Goal: Task Accomplishment & Management: Manage account settings

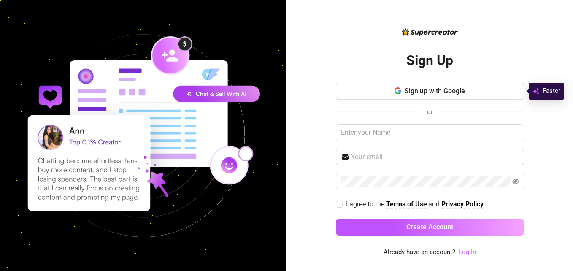
click at [463, 249] on link "Log In" at bounding box center [466, 252] width 17 height 8
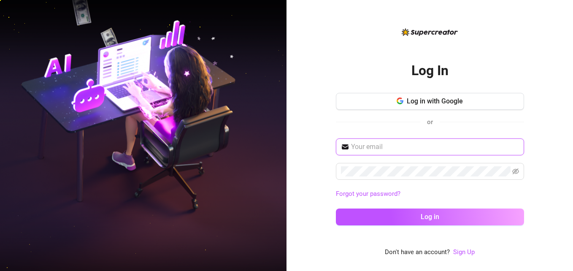
click at [377, 144] on input "text" at bounding box center [435, 147] width 168 height 10
type input "turnerk21@yahoo.com"
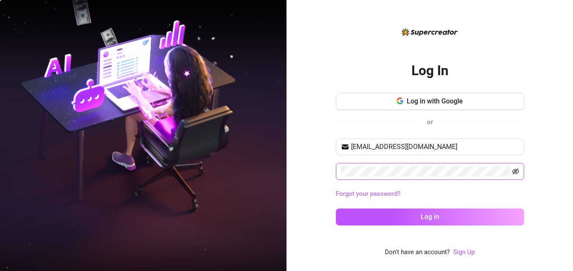
click at [512, 171] on icon "eye-invisible" at bounding box center [515, 171] width 7 height 6
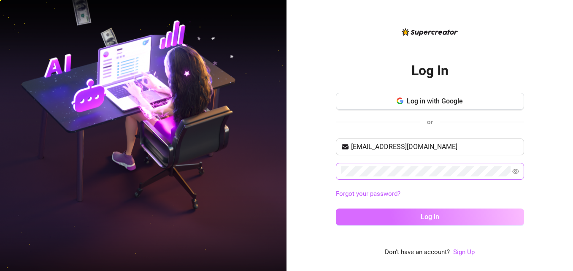
click at [349, 218] on button "Log in" at bounding box center [430, 216] width 188 height 17
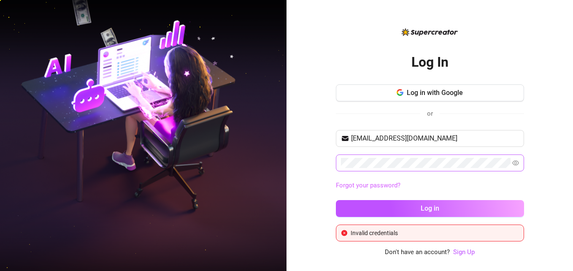
click at [369, 182] on link "Forgot your password?" at bounding box center [368, 185] width 65 height 8
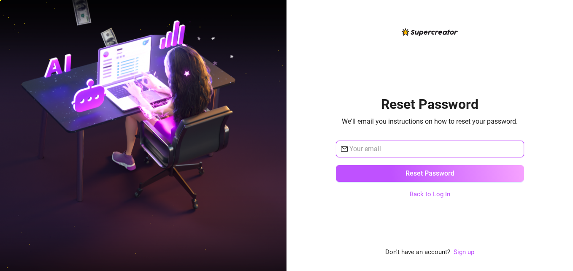
click at [386, 144] on input "text" at bounding box center [434, 149] width 170 height 10
type input "turnerk21@yahoo.com"
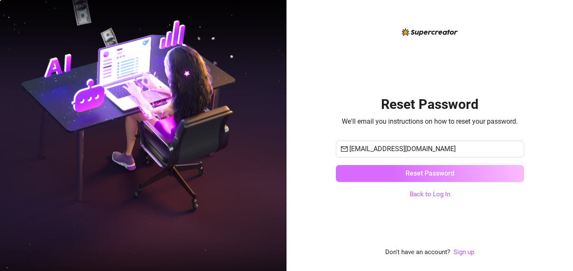
click at [381, 171] on button "Reset Password" at bounding box center [430, 173] width 188 height 17
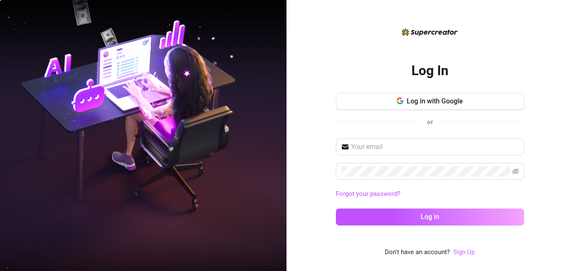
click at [467, 253] on link "Sign Up" at bounding box center [464, 252] width 22 height 8
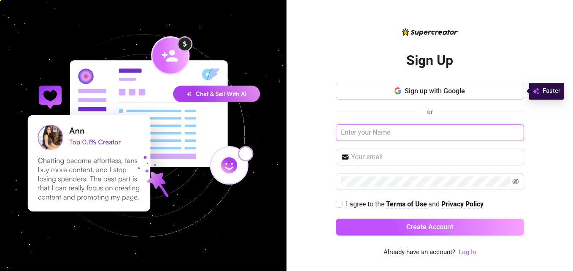
click at [408, 130] on input "text" at bounding box center [430, 132] width 188 height 17
type input "turnerk21"
click at [412, 146] on div "Sign up with Google or turnerk21 I agree to the Terms of Use and Privacy Policy…" at bounding box center [430, 163] width 188 height 160
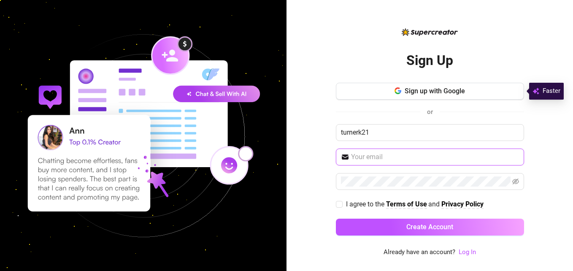
click at [393, 156] on input "text" at bounding box center [435, 157] width 168 height 10
type input "turnerk21@yahoo.com"
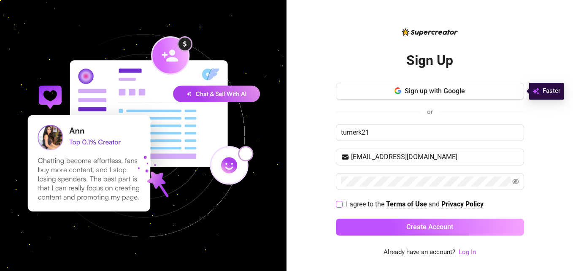
click at [340, 204] on input "I agree to the Terms of Use and Privacy Policy" at bounding box center [339, 204] width 6 height 6
checkbox input "true"
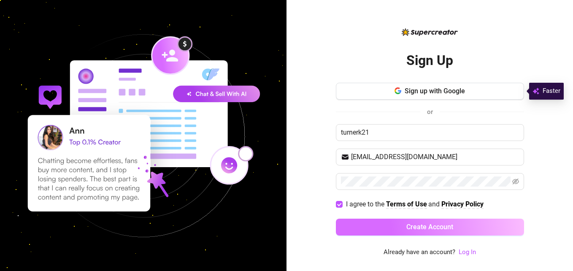
click at [343, 231] on button "Create Account" at bounding box center [430, 226] width 188 height 17
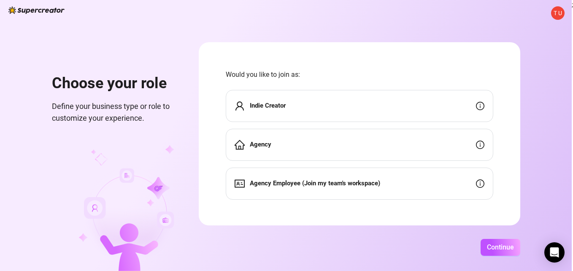
click at [439, 105] on div "Indie Creator" at bounding box center [359, 106] width 267 height 32
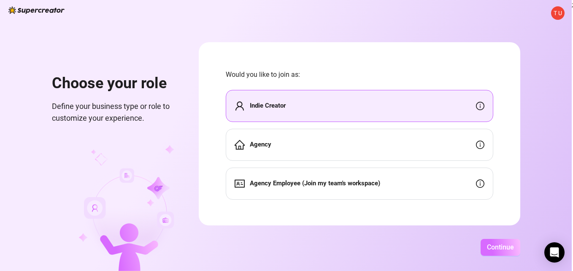
click at [495, 247] on span "Continue" at bounding box center [500, 247] width 27 height 8
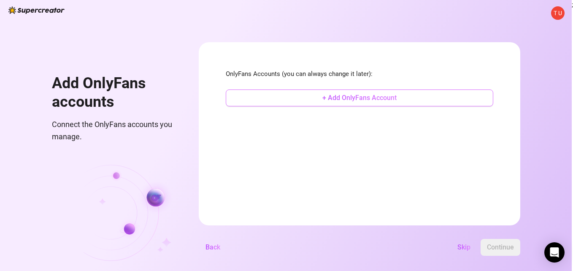
click at [371, 98] on span "+ Add OnlyFans Account" at bounding box center [359, 98] width 74 height 8
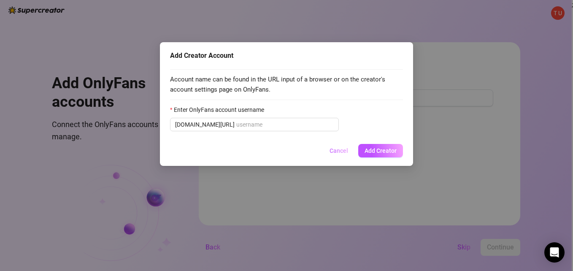
click at [341, 152] on span "Cancel" at bounding box center [338, 150] width 19 height 7
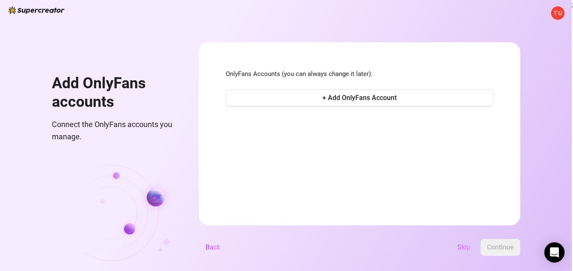
click at [465, 246] on span "Skip" at bounding box center [463, 247] width 13 height 8
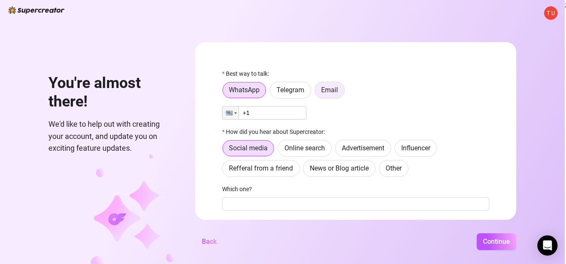
click at [338, 90] on span "Email" at bounding box center [329, 90] width 17 height 8
click at [317, 92] on input "Email" at bounding box center [317, 92] width 0 height 0
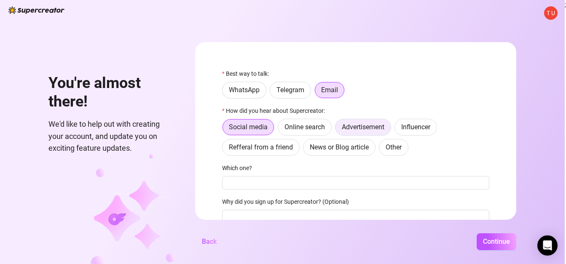
click at [384, 125] on span "Advertisement" at bounding box center [363, 127] width 43 height 8
click at [338, 129] on input "Advertisement" at bounding box center [338, 129] width 0 height 0
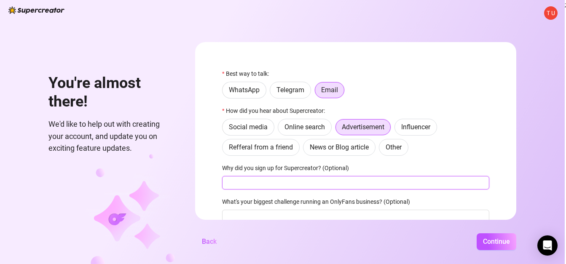
click at [267, 180] on input "Why did you sign up for Supercreator? (Optional)" at bounding box center [355, 182] width 267 height 13
type input "s"
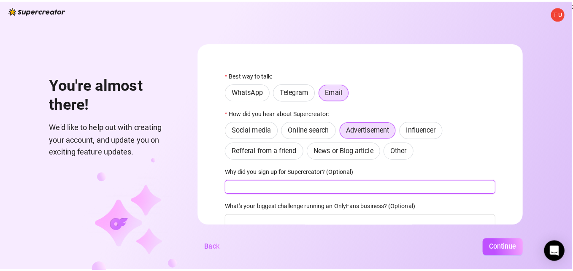
scroll to position [34, 0]
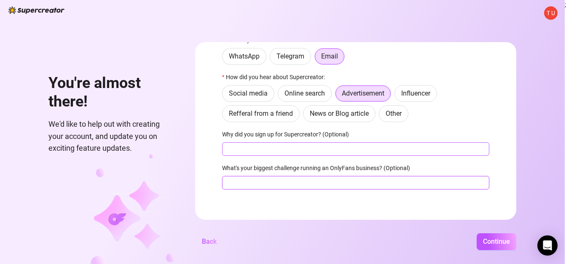
click at [267, 180] on input "What's your biggest challenge running an OnlyFans business? (Optional)" at bounding box center [355, 182] width 267 height 13
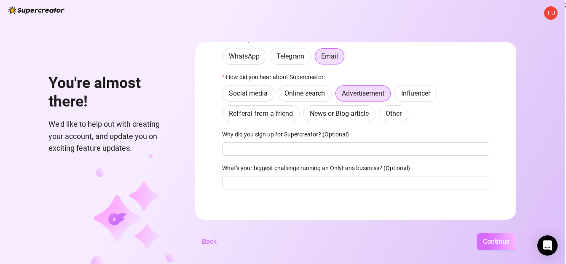
click at [492, 245] on span "Continue" at bounding box center [496, 242] width 27 height 8
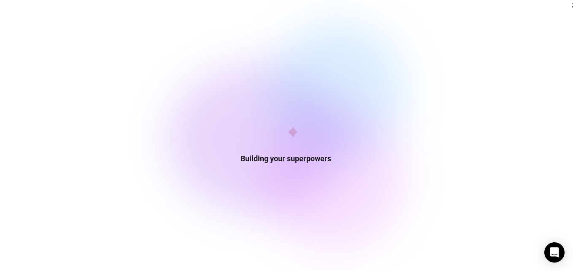
click at [476, 84] on div "Building your superpowers" at bounding box center [285, 135] width 571 height 271
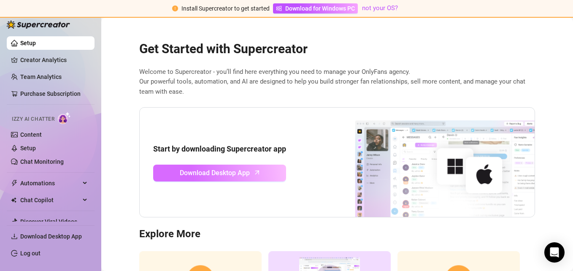
click at [252, 171] on icon "arrow-up" at bounding box center [257, 172] width 10 height 10
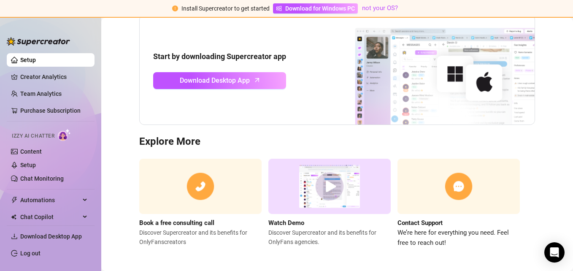
scroll to position [95, 0]
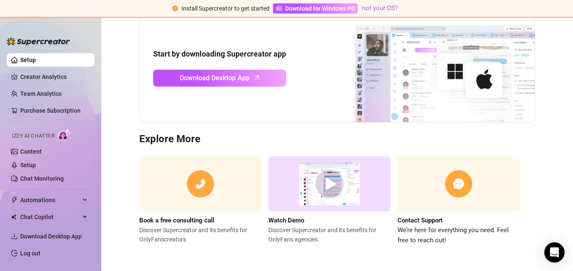
click at [311, 185] on img at bounding box center [329, 183] width 122 height 55
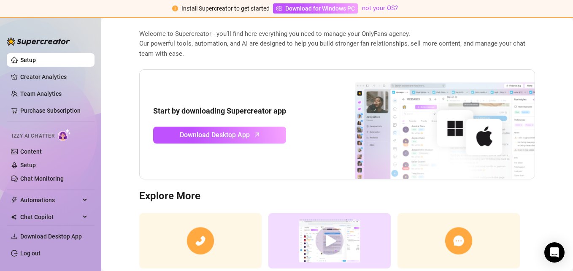
scroll to position [95, 0]
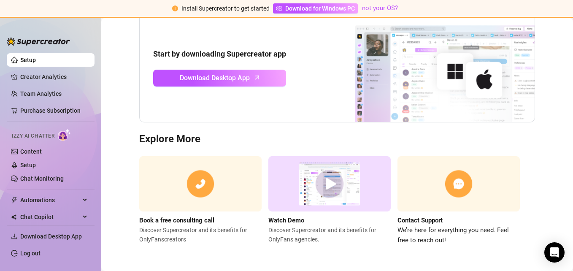
click at [329, 179] on img at bounding box center [329, 183] width 122 height 55
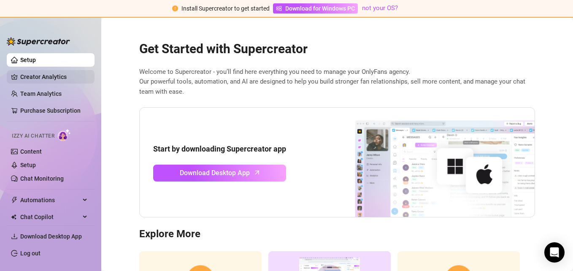
click at [52, 78] on link "Creator Analytics" at bounding box center [53, 76] width 67 height 13
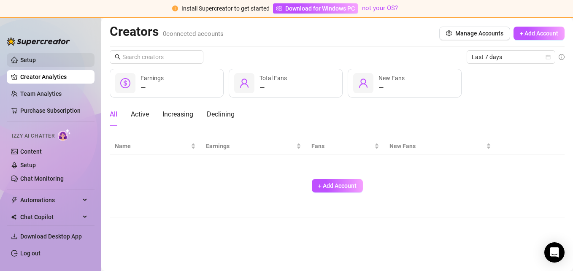
click at [36, 59] on link "Setup" at bounding box center [28, 60] width 16 height 7
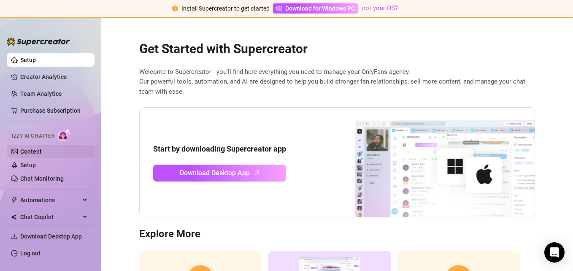
click at [35, 148] on link "Content" at bounding box center [31, 151] width 22 height 7
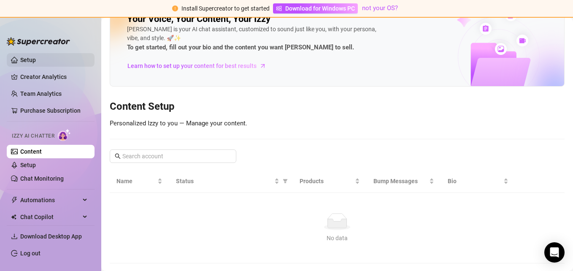
click at [36, 60] on link "Setup" at bounding box center [28, 60] width 16 height 7
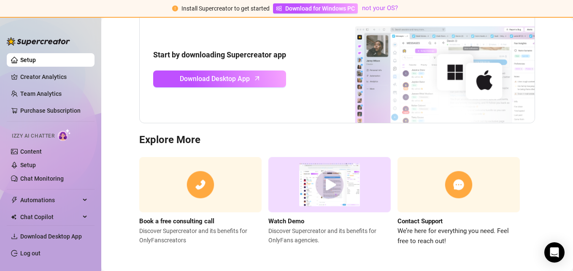
scroll to position [95, 0]
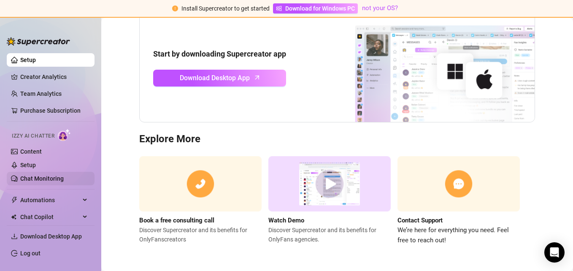
click at [64, 180] on link "Chat Monitoring" at bounding box center [41, 178] width 43 height 7
